Goal: Use online tool/utility: Utilize a website feature to perform a specific function

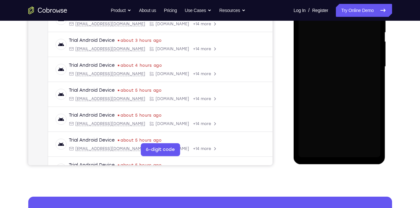
click at [409, 104] on div "Your Support Agent Your Customer Web iOS Android Next Steps We’d be happy to gi…" at bounding box center [210, 98] width 416 height 428
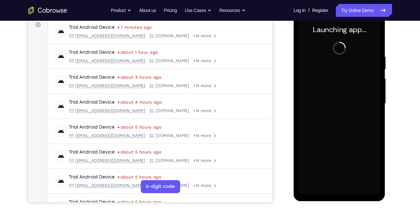
scroll to position [98, 0]
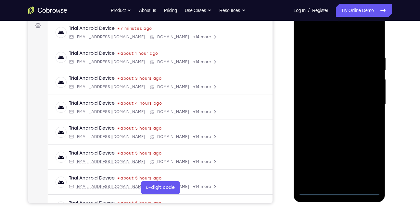
click at [338, 193] on div at bounding box center [339, 105] width 82 height 182
click at [367, 168] on div at bounding box center [339, 105] width 82 height 182
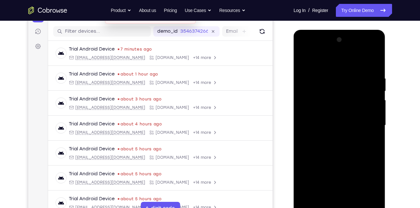
scroll to position [77, 0]
click at [327, 61] on div at bounding box center [339, 126] width 82 height 182
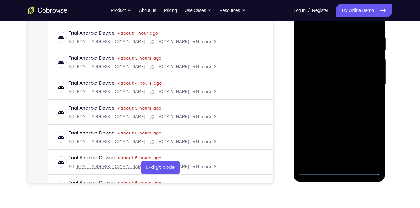
click at [365, 81] on div at bounding box center [339, 85] width 82 height 182
click at [333, 96] on div at bounding box center [339, 85] width 82 height 182
click at [341, 81] on div at bounding box center [339, 85] width 82 height 182
click at [340, 82] on div at bounding box center [339, 85] width 82 height 182
click at [341, 107] on div at bounding box center [339, 85] width 82 height 182
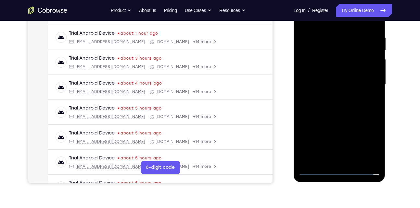
click at [341, 107] on div at bounding box center [339, 85] width 82 height 182
click at [349, 109] on div at bounding box center [339, 85] width 82 height 182
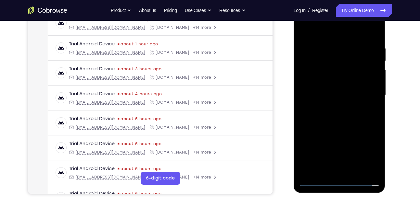
scroll to position [106, 0]
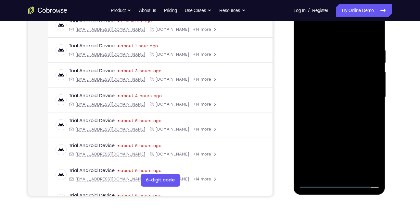
click at [370, 44] on div at bounding box center [339, 97] width 82 height 182
click at [334, 47] on div at bounding box center [339, 97] width 82 height 182
click at [362, 171] on div at bounding box center [339, 97] width 82 height 182
click at [337, 171] on div at bounding box center [339, 97] width 82 height 182
click at [317, 183] on div at bounding box center [339, 97] width 82 height 182
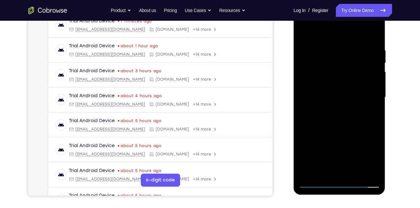
click at [370, 171] on div at bounding box center [339, 97] width 82 height 182
click at [365, 97] on div at bounding box center [339, 97] width 82 height 182
click at [371, 119] on div at bounding box center [339, 97] width 82 height 182
click at [331, 169] on div at bounding box center [339, 97] width 82 height 182
click at [317, 182] on div at bounding box center [339, 97] width 82 height 182
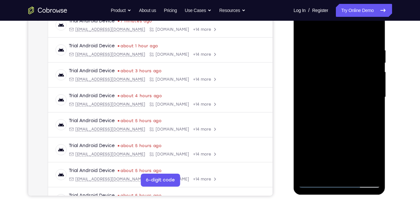
click at [369, 171] on div at bounding box center [339, 97] width 82 height 182
click at [330, 171] on div at bounding box center [339, 97] width 82 height 182
click at [338, 126] on div at bounding box center [339, 97] width 82 height 182
click at [314, 182] on div at bounding box center [339, 97] width 82 height 182
click at [313, 172] on div at bounding box center [339, 97] width 82 height 182
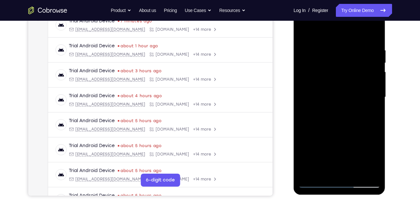
click at [324, 178] on div at bounding box center [339, 97] width 82 height 182
click at [317, 182] on div at bounding box center [339, 97] width 82 height 182
click at [368, 170] on div at bounding box center [339, 97] width 82 height 182
click at [365, 92] on div at bounding box center [339, 97] width 82 height 182
drag, startPoint x: 365, startPoint y: 92, endPoint x: 321, endPoint y: 83, distance: 45.3
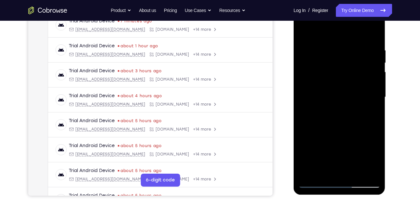
click at [321, 83] on div at bounding box center [339, 97] width 82 height 182
click at [314, 83] on div at bounding box center [339, 97] width 82 height 182
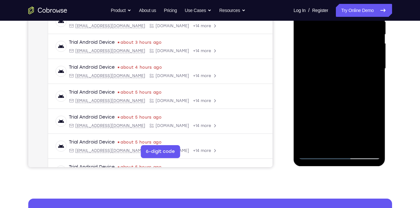
scroll to position [141, 0]
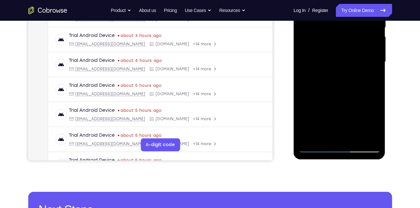
click at [316, 150] on div at bounding box center [339, 62] width 82 height 182
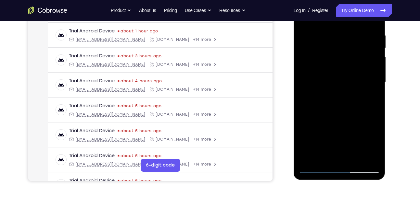
scroll to position [120, 0]
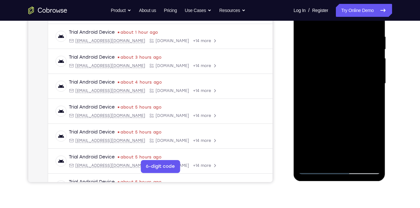
click at [345, 31] on div at bounding box center [339, 84] width 82 height 182
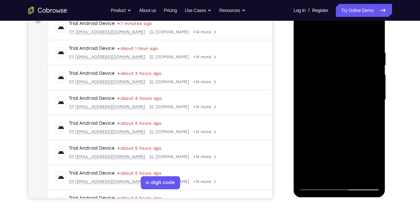
click at [304, 77] on div at bounding box center [339, 100] width 82 height 182
click at [365, 75] on div at bounding box center [339, 100] width 82 height 182
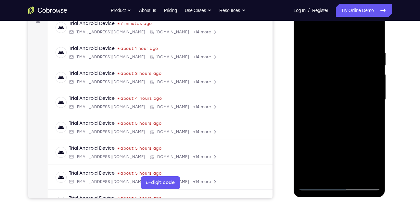
click at [365, 75] on div at bounding box center [339, 100] width 82 height 182
click at [372, 38] on div at bounding box center [339, 100] width 82 height 182
click at [373, 35] on div at bounding box center [339, 100] width 82 height 182
click at [331, 48] on div at bounding box center [339, 100] width 82 height 182
drag, startPoint x: 332, startPoint y: 133, endPoint x: 326, endPoint y: 73, distance: 60.7
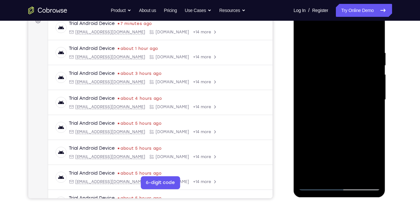
click at [326, 73] on div at bounding box center [339, 100] width 82 height 182
drag, startPoint x: 326, startPoint y: 127, endPoint x: 324, endPoint y: 104, distance: 22.5
click at [324, 104] on div at bounding box center [339, 100] width 82 height 182
click at [322, 94] on div at bounding box center [339, 100] width 82 height 182
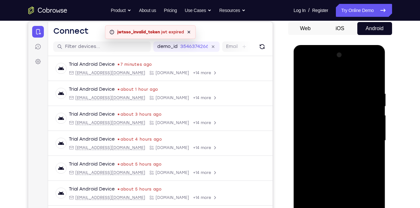
scroll to position [61, 0]
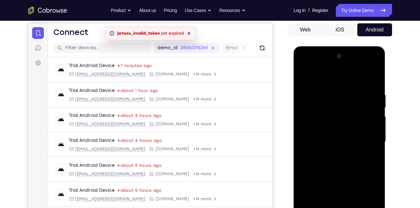
drag, startPoint x: 322, startPoint y: 136, endPoint x: 325, endPoint y: 135, distance: 3.8
click at [325, 135] on div at bounding box center [339, 142] width 82 height 182
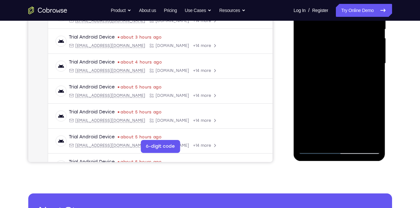
scroll to position [143, 0]
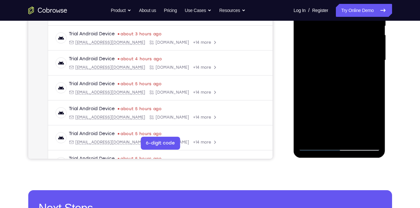
click at [355, 138] on div at bounding box center [339, 60] width 82 height 182
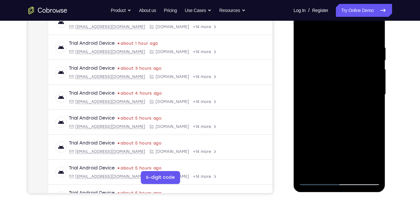
scroll to position [108, 0]
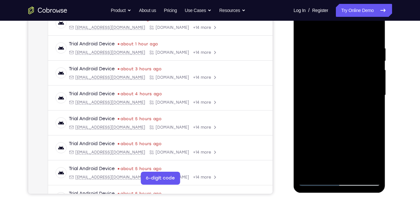
click at [338, 131] on div at bounding box center [339, 96] width 82 height 182
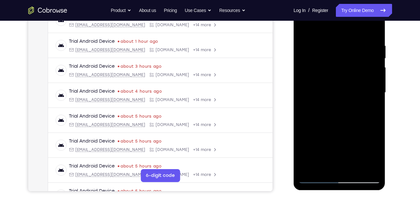
scroll to position [111, 0]
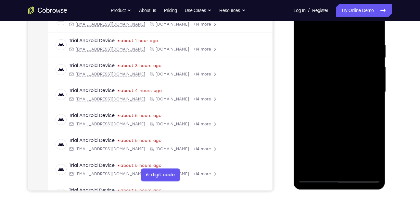
click at [340, 122] on div at bounding box center [339, 92] width 82 height 182
click at [371, 154] on div at bounding box center [339, 92] width 82 height 182
click at [371, 107] on div at bounding box center [339, 92] width 82 height 182
click at [306, 30] on div at bounding box center [339, 92] width 82 height 182
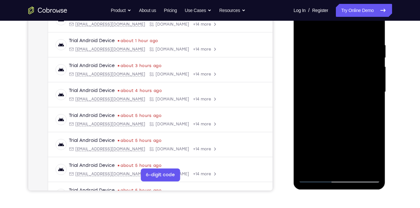
drag, startPoint x: 341, startPoint y: 48, endPoint x: 339, endPoint y: 181, distance: 133.2
click at [339, 181] on div at bounding box center [339, 92] width 82 height 182
click at [330, 38] on div at bounding box center [339, 92] width 82 height 182
click at [367, 71] on div at bounding box center [339, 92] width 82 height 182
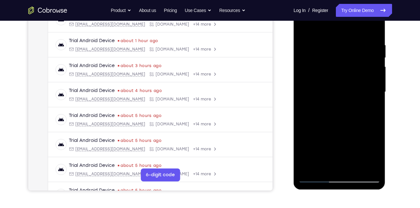
click at [306, 89] on div at bounding box center [339, 92] width 82 height 182
click at [373, 167] on div at bounding box center [339, 92] width 82 height 182
click at [371, 132] on div at bounding box center [339, 92] width 82 height 182
click at [373, 70] on div at bounding box center [339, 92] width 82 height 182
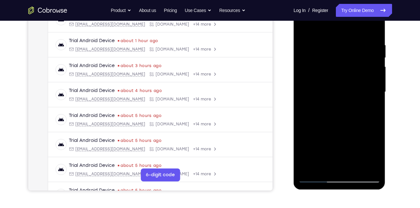
click at [373, 70] on div at bounding box center [339, 92] width 82 height 182
click at [373, 29] on div at bounding box center [339, 92] width 82 height 182
click at [351, 38] on div at bounding box center [339, 92] width 82 height 182
click at [367, 125] on div at bounding box center [339, 92] width 82 height 182
click at [315, 29] on div at bounding box center [339, 92] width 82 height 182
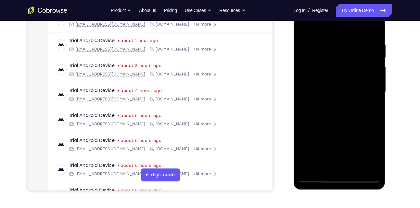
click at [311, 46] on div at bounding box center [339, 92] width 82 height 182
click at [365, 83] on div at bounding box center [339, 92] width 82 height 182
drag, startPoint x: 344, startPoint y: 138, endPoint x: 342, endPoint y: 51, distance: 87.4
click at [342, 51] on div at bounding box center [339, 92] width 82 height 182
click at [372, 32] on div at bounding box center [339, 92] width 82 height 182
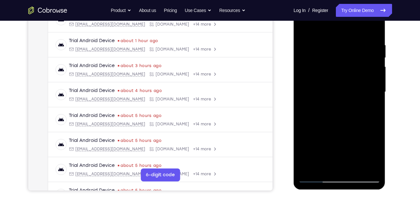
drag, startPoint x: 356, startPoint y: 44, endPoint x: 359, endPoint y: 142, distance: 98.1
click at [359, 142] on div at bounding box center [339, 92] width 82 height 182
click at [311, 48] on div at bounding box center [339, 92] width 82 height 182
click at [366, 81] on div at bounding box center [339, 92] width 82 height 182
drag, startPoint x: 342, startPoint y: 165, endPoint x: 342, endPoint y: 53, distance: 112.4
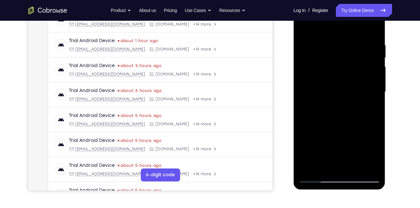
click at [342, 53] on div at bounding box center [339, 92] width 82 height 182
click at [371, 32] on div at bounding box center [339, 92] width 82 height 182
click at [352, 167] on div at bounding box center [339, 92] width 82 height 182
click at [317, 179] on div at bounding box center [339, 92] width 82 height 182
click at [367, 167] on div at bounding box center [339, 92] width 82 height 182
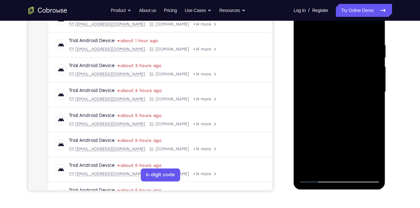
drag, startPoint x: 335, startPoint y: 74, endPoint x: 332, endPoint y: 162, distance: 88.4
click at [332, 162] on div at bounding box center [339, 92] width 82 height 182
click at [324, 169] on div at bounding box center [339, 92] width 82 height 182
drag, startPoint x: 345, startPoint y: 119, endPoint x: 342, endPoint y: 75, distance: 44.0
click at [342, 75] on div at bounding box center [339, 92] width 82 height 182
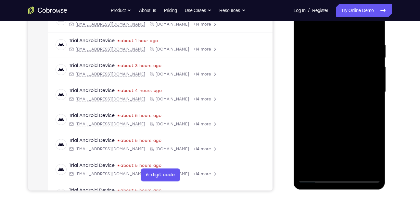
drag, startPoint x: 340, startPoint y: 118, endPoint x: 340, endPoint y: 65, distance: 52.6
click at [340, 65] on div at bounding box center [339, 92] width 82 height 182
drag, startPoint x: 342, startPoint y: 125, endPoint x: 341, endPoint y: 75, distance: 50.7
click at [341, 75] on div at bounding box center [339, 92] width 82 height 182
drag, startPoint x: 342, startPoint y: 141, endPoint x: 340, endPoint y: 70, distance: 70.8
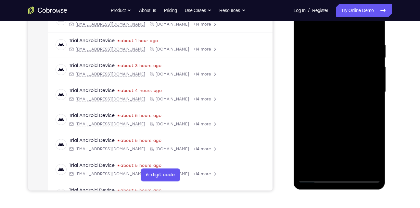
click at [340, 70] on div at bounding box center [339, 92] width 82 height 182
click at [317, 77] on div at bounding box center [339, 92] width 82 height 182
drag, startPoint x: 345, startPoint y: 66, endPoint x: 346, endPoint y: 142, distance: 76.3
click at [346, 142] on div at bounding box center [339, 92] width 82 height 182
drag, startPoint x: 343, startPoint y: 62, endPoint x: 347, endPoint y: 139, distance: 76.8
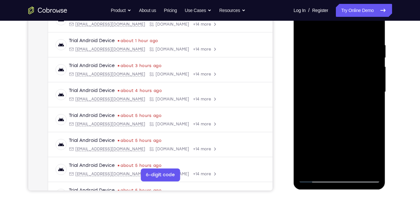
click at [347, 139] on div at bounding box center [339, 92] width 82 height 182
drag, startPoint x: 347, startPoint y: 139, endPoint x: 334, endPoint y: 31, distance: 109.0
click at [334, 31] on div at bounding box center [339, 92] width 82 height 182
drag, startPoint x: 344, startPoint y: 135, endPoint x: 338, endPoint y: 49, distance: 85.9
click at [338, 49] on div at bounding box center [339, 92] width 82 height 182
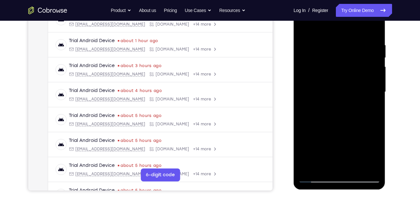
drag, startPoint x: 345, startPoint y: 132, endPoint x: 337, endPoint y: 27, distance: 105.2
click at [337, 27] on div at bounding box center [339, 92] width 82 height 182
drag, startPoint x: 338, startPoint y: 126, endPoint x: 331, endPoint y: 38, distance: 88.3
click at [331, 38] on div at bounding box center [339, 92] width 82 height 182
drag, startPoint x: 318, startPoint y: 128, endPoint x: 317, endPoint y: 42, distance: 85.7
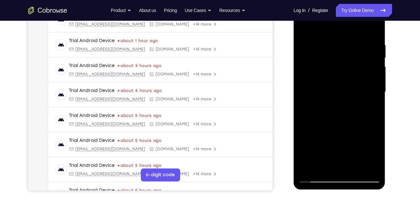
click at [317, 42] on div at bounding box center [339, 92] width 82 height 182
drag, startPoint x: 328, startPoint y: 139, endPoint x: 320, endPoint y: 52, distance: 87.1
click at [320, 52] on div at bounding box center [339, 92] width 82 height 182
drag, startPoint x: 329, startPoint y: 124, endPoint x: 320, endPoint y: 39, distance: 85.3
click at [320, 39] on div at bounding box center [339, 92] width 82 height 182
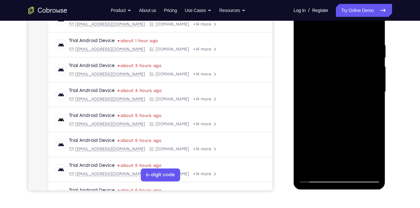
drag, startPoint x: 330, startPoint y: 121, endPoint x: 327, endPoint y: 69, distance: 52.0
click at [327, 69] on div at bounding box center [339, 92] width 82 height 182
click at [374, 108] on div at bounding box center [339, 92] width 82 height 182
drag, startPoint x: 342, startPoint y: 124, endPoint x: 337, endPoint y: 44, distance: 80.4
click at [337, 44] on div at bounding box center [339, 92] width 82 height 182
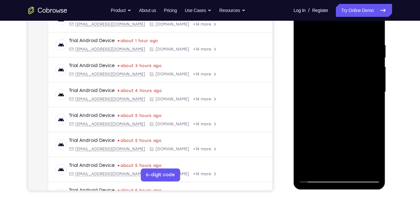
drag, startPoint x: 334, startPoint y: 137, endPoint x: 327, endPoint y: 70, distance: 67.5
click at [327, 70] on div at bounding box center [339, 92] width 82 height 182
drag, startPoint x: 355, startPoint y: 118, endPoint x: 352, endPoint y: 72, distance: 46.5
click at [352, 72] on div at bounding box center [339, 92] width 82 height 182
drag, startPoint x: 368, startPoint y: 57, endPoint x: 368, endPoint y: 77, distance: 19.5
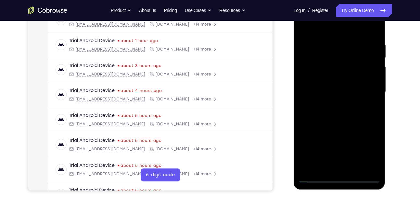
click at [368, 77] on div at bounding box center [339, 92] width 82 height 182
click at [376, 32] on div at bounding box center [339, 92] width 82 height 182
drag, startPoint x: 376, startPoint y: 32, endPoint x: 369, endPoint y: 77, distance: 45.6
click at [369, 77] on div at bounding box center [339, 92] width 82 height 182
click at [374, 73] on div at bounding box center [339, 92] width 82 height 182
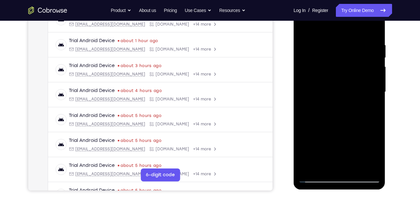
click at [311, 165] on div at bounding box center [339, 92] width 82 height 182
drag, startPoint x: 335, startPoint y: 51, endPoint x: 333, endPoint y: 158, distance: 107.8
click at [333, 158] on div at bounding box center [339, 92] width 82 height 182
click at [324, 43] on div at bounding box center [339, 92] width 82 height 182
click at [373, 96] on div at bounding box center [339, 92] width 82 height 182
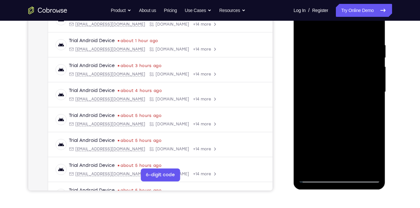
click at [376, 28] on div at bounding box center [339, 92] width 82 height 182
drag, startPoint x: 329, startPoint y: 47, endPoint x: 334, endPoint y: 150, distance: 103.0
click at [334, 150] on div at bounding box center [339, 92] width 82 height 182
click at [355, 168] on div at bounding box center [339, 92] width 82 height 182
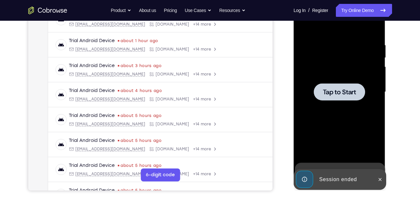
click at [340, 68] on div at bounding box center [339, 92] width 82 height 182
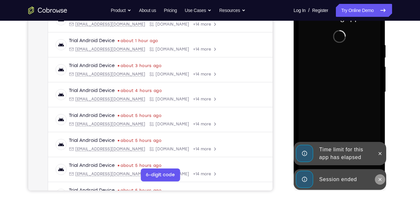
click at [381, 178] on icon at bounding box center [379, 179] width 5 height 5
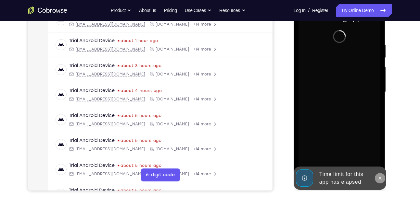
click at [381, 179] on icon at bounding box center [379, 178] width 5 height 5
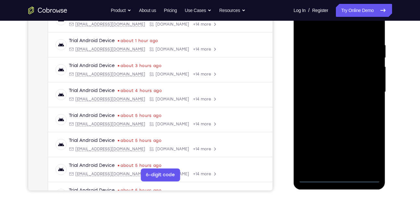
click at [341, 179] on div at bounding box center [339, 92] width 82 height 182
click at [370, 153] on div at bounding box center [339, 92] width 82 height 182
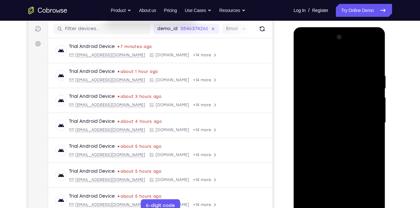
scroll to position [89, 0]
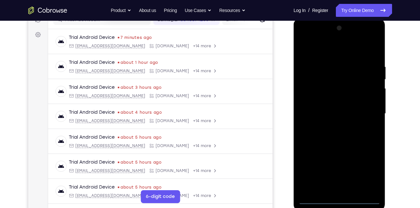
click at [336, 50] on div at bounding box center [339, 114] width 82 height 182
click at [367, 113] on div at bounding box center [339, 114] width 82 height 182
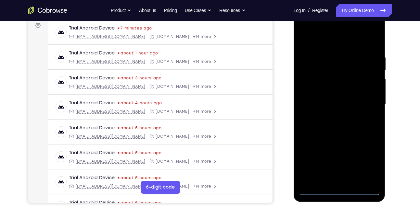
scroll to position [99, 0]
click at [334, 115] on div at bounding box center [339, 104] width 82 height 182
click at [336, 96] on div at bounding box center [339, 104] width 82 height 182
click at [336, 105] on div at bounding box center [339, 104] width 82 height 182
click at [335, 128] on div at bounding box center [339, 104] width 82 height 182
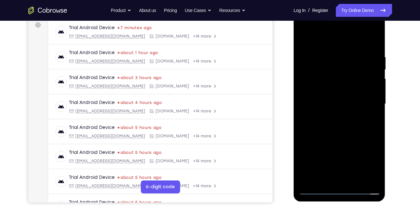
click at [374, 44] on div at bounding box center [339, 104] width 82 height 182
click at [375, 37] on div at bounding box center [339, 104] width 82 height 182
click at [326, 53] on div at bounding box center [339, 104] width 82 height 182
drag, startPoint x: 330, startPoint y: 141, endPoint x: 326, endPoint y: 78, distance: 63.8
click at [326, 78] on div at bounding box center [339, 104] width 82 height 182
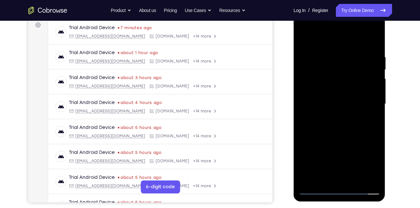
drag, startPoint x: 333, startPoint y: 140, endPoint x: 327, endPoint y: 82, distance: 58.8
click at [327, 82] on div at bounding box center [339, 104] width 82 height 182
click at [354, 181] on div at bounding box center [339, 104] width 82 height 182
click at [334, 136] on div at bounding box center [339, 104] width 82 height 182
click at [341, 102] on div at bounding box center [339, 104] width 82 height 182
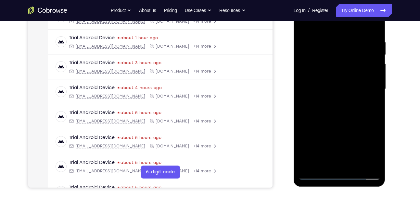
scroll to position [114, 0]
click at [326, 165] on div at bounding box center [339, 89] width 82 height 182
click at [323, 165] on div at bounding box center [339, 89] width 82 height 182
click at [358, 127] on div at bounding box center [339, 89] width 82 height 182
click at [374, 102] on div at bounding box center [339, 89] width 82 height 182
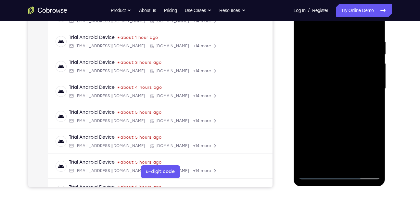
click at [305, 24] on div at bounding box center [339, 89] width 82 height 182
click at [328, 33] on div at bounding box center [339, 89] width 82 height 182
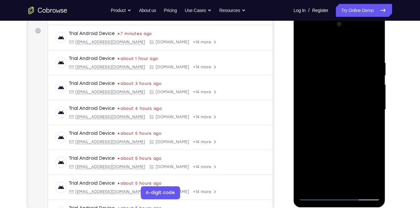
scroll to position [93, 0]
click at [374, 77] on div at bounding box center [339, 110] width 82 height 182
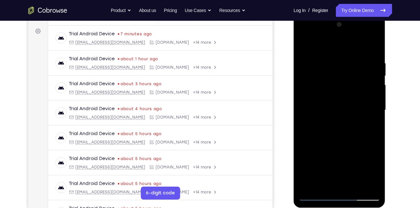
click at [374, 77] on div at bounding box center [339, 110] width 82 height 182
click at [375, 50] on div at bounding box center [339, 110] width 82 height 182
drag, startPoint x: 345, startPoint y: 64, endPoint x: 344, endPoint y: 142, distance: 78.3
click at [344, 142] on div at bounding box center [339, 110] width 82 height 182
click at [357, 186] on div at bounding box center [339, 110] width 82 height 182
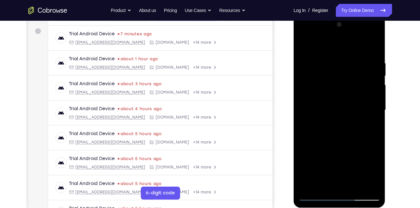
click at [340, 109] on div at bounding box center [339, 110] width 82 height 182
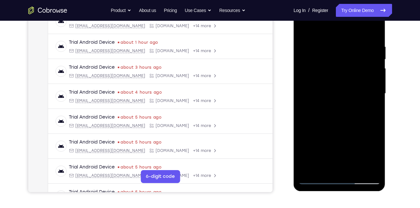
scroll to position [112, 0]
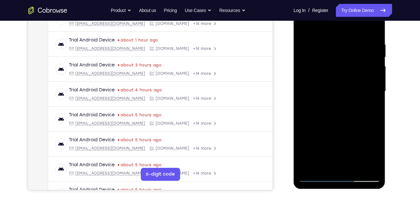
click at [337, 163] on div at bounding box center [339, 92] width 82 height 182
click at [323, 166] on div at bounding box center [339, 92] width 82 height 182
click at [305, 130] on div at bounding box center [339, 92] width 82 height 182
click at [370, 105] on div at bounding box center [339, 92] width 82 height 182
click at [353, 78] on div at bounding box center [339, 92] width 82 height 182
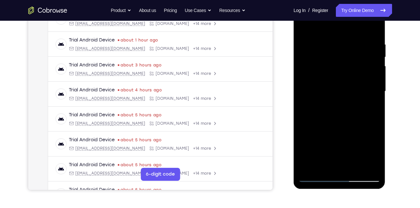
click at [368, 132] on div at bounding box center [339, 92] width 82 height 182
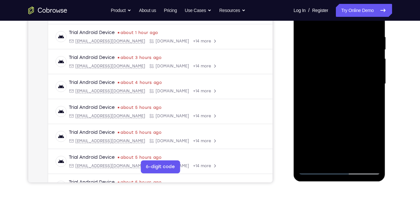
scroll to position [120, 0]
click at [324, 159] on div at bounding box center [339, 84] width 82 height 182
click at [305, 119] on div at bounding box center [339, 84] width 82 height 182
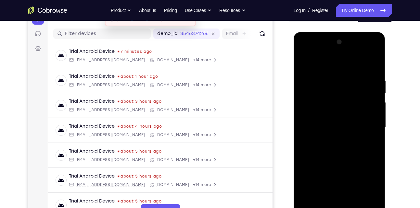
scroll to position [74, 0]
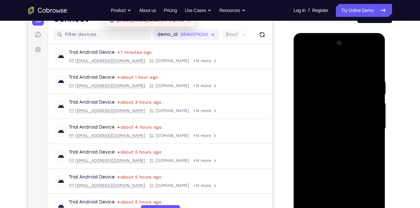
click at [305, 66] on div at bounding box center [339, 129] width 82 height 182
drag, startPoint x: 334, startPoint y: 80, endPoint x: 337, endPoint y: 193, distance: 113.4
click at [337, 193] on div at bounding box center [339, 129] width 82 height 182
click at [332, 74] on div at bounding box center [339, 129] width 82 height 182
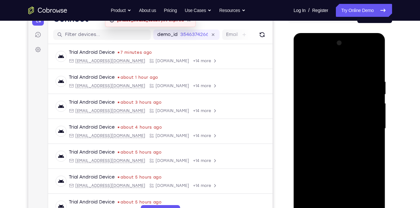
click at [368, 121] on div at bounding box center [339, 129] width 82 height 182
click at [375, 87] on div at bounding box center [339, 129] width 82 height 182
click at [373, 78] on div at bounding box center [339, 129] width 82 height 182
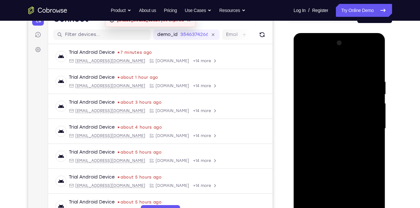
click at [307, 102] on div at bounding box center [339, 129] width 82 height 182
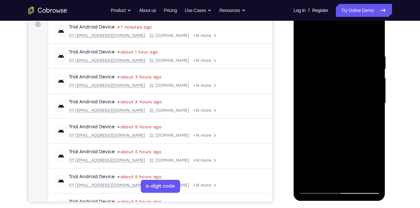
scroll to position [100, 0]
click at [371, 43] on div at bounding box center [339, 103] width 82 height 182
drag, startPoint x: 334, startPoint y: 57, endPoint x: 332, endPoint y: 166, distance: 109.1
click at [332, 166] on div at bounding box center [339, 103] width 82 height 182
drag, startPoint x: 348, startPoint y: 135, endPoint x: 341, endPoint y: 62, distance: 73.1
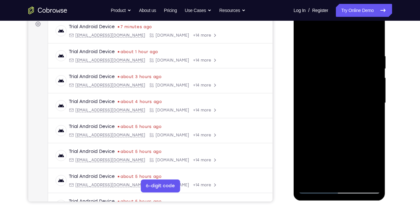
click at [341, 62] on div at bounding box center [339, 103] width 82 height 182
click at [342, 92] on div at bounding box center [339, 103] width 82 height 182
drag, startPoint x: 343, startPoint y: 149, endPoint x: 337, endPoint y: 82, distance: 67.1
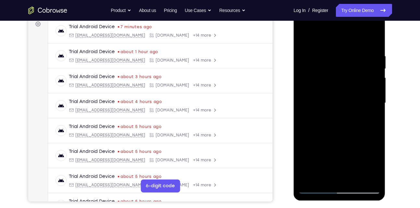
click at [337, 82] on div at bounding box center [339, 103] width 82 height 182
click at [304, 56] on div at bounding box center [339, 103] width 82 height 182
drag, startPoint x: 331, startPoint y: 120, endPoint x: 327, endPoint y: 38, distance: 81.6
click at [327, 38] on div at bounding box center [339, 103] width 82 height 182
click at [305, 120] on div at bounding box center [339, 103] width 82 height 182
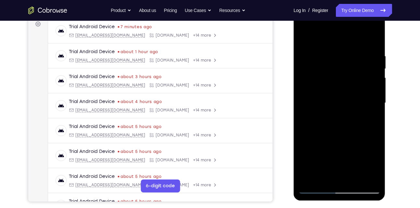
drag, startPoint x: 336, startPoint y: 143, endPoint x: 329, endPoint y: 69, distance: 74.0
click at [329, 69] on div at bounding box center [339, 103] width 82 height 182
drag, startPoint x: 338, startPoint y: 147, endPoint x: 330, endPoint y: 63, distance: 85.2
click at [330, 63] on div at bounding box center [339, 103] width 82 height 182
drag, startPoint x: 342, startPoint y: 147, endPoint x: 336, endPoint y: 70, distance: 77.2
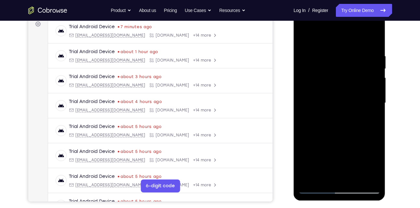
click at [336, 70] on div at bounding box center [339, 103] width 82 height 182
click at [307, 177] on div at bounding box center [339, 103] width 82 height 182
click at [369, 179] on div at bounding box center [339, 103] width 82 height 182
drag, startPoint x: 332, startPoint y: 70, endPoint x: 339, endPoint y: 163, distance: 93.5
click at [339, 163] on div at bounding box center [339, 103] width 82 height 182
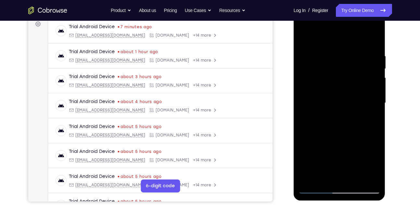
click at [309, 181] on div at bounding box center [339, 103] width 82 height 182
click at [331, 57] on div at bounding box center [339, 103] width 82 height 182
click at [368, 67] on div at bounding box center [339, 103] width 82 height 182
click at [308, 88] on div at bounding box center [339, 103] width 82 height 182
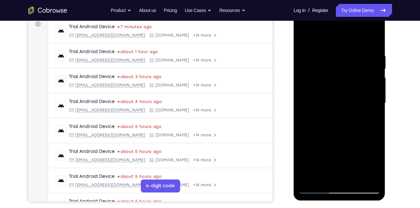
click at [363, 87] on div at bounding box center [339, 103] width 82 height 182
click at [333, 92] on div at bounding box center [339, 103] width 82 height 182
click at [336, 94] on div at bounding box center [339, 103] width 82 height 182
click at [305, 38] on div at bounding box center [339, 103] width 82 height 182
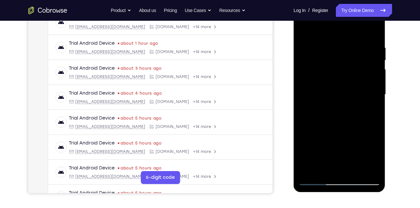
click at [369, 85] on div at bounding box center [339, 95] width 82 height 182
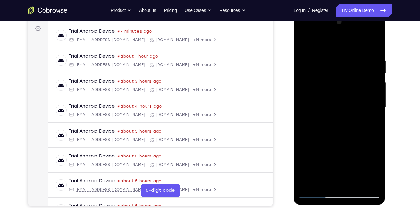
scroll to position [95, 0]
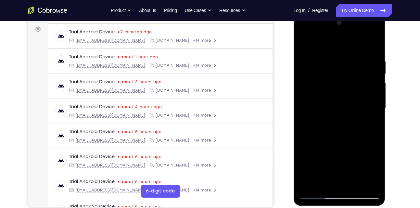
click at [371, 48] on div at bounding box center [339, 109] width 82 height 182
drag, startPoint x: 340, startPoint y: 66, endPoint x: 334, endPoint y: 163, distance: 97.3
click at [334, 163] on div at bounding box center [339, 109] width 82 height 182
click at [355, 181] on div at bounding box center [339, 109] width 82 height 182
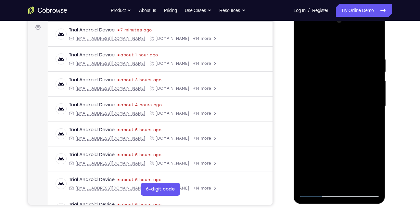
scroll to position [96, 0]
click at [338, 103] on div at bounding box center [339, 107] width 82 height 182
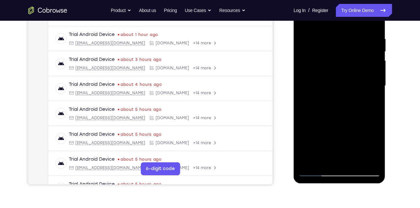
scroll to position [118, 0]
click at [317, 136] on div at bounding box center [339, 86] width 82 height 182
click at [330, 136] on div at bounding box center [339, 86] width 82 height 182
click at [371, 150] on div at bounding box center [339, 86] width 82 height 182
click at [345, 47] on div at bounding box center [339, 86] width 82 height 182
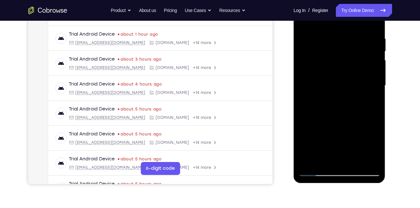
click at [367, 104] on div at bounding box center [339, 86] width 82 height 182
click at [372, 146] on div at bounding box center [339, 86] width 82 height 182
click at [372, 101] on div at bounding box center [339, 86] width 82 height 182
click at [328, 60] on div at bounding box center [339, 86] width 82 height 182
click at [331, 114] on div at bounding box center [339, 86] width 82 height 182
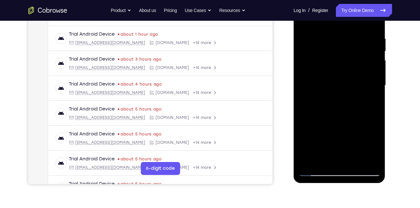
click at [343, 112] on div at bounding box center [339, 86] width 82 height 182
click at [372, 102] on div at bounding box center [339, 86] width 82 height 182
click at [314, 56] on div at bounding box center [339, 86] width 82 height 182
click at [326, 113] on div at bounding box center [339, 86] width 82 height 182
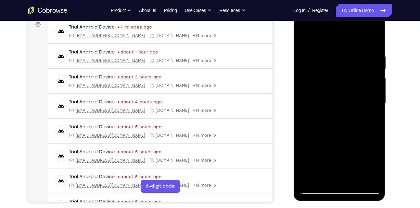
scroll to position [99, 0]
click at [302, 41] on div at bounding box center [339, 104] width 82 height 182
drag, startPoint x: 321, startPoint y: 51, endPoint x: 324, endPoint y: 176, distance: 125.1
click at [324, 176] on div at bounding box center [339, 104] width 82 height 182
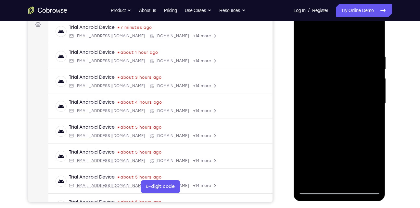
click at [334, 122] on div at bounding box center [339, 104] width 82 height 182
